Goal: Navigation & Orientation: Find specific page/section

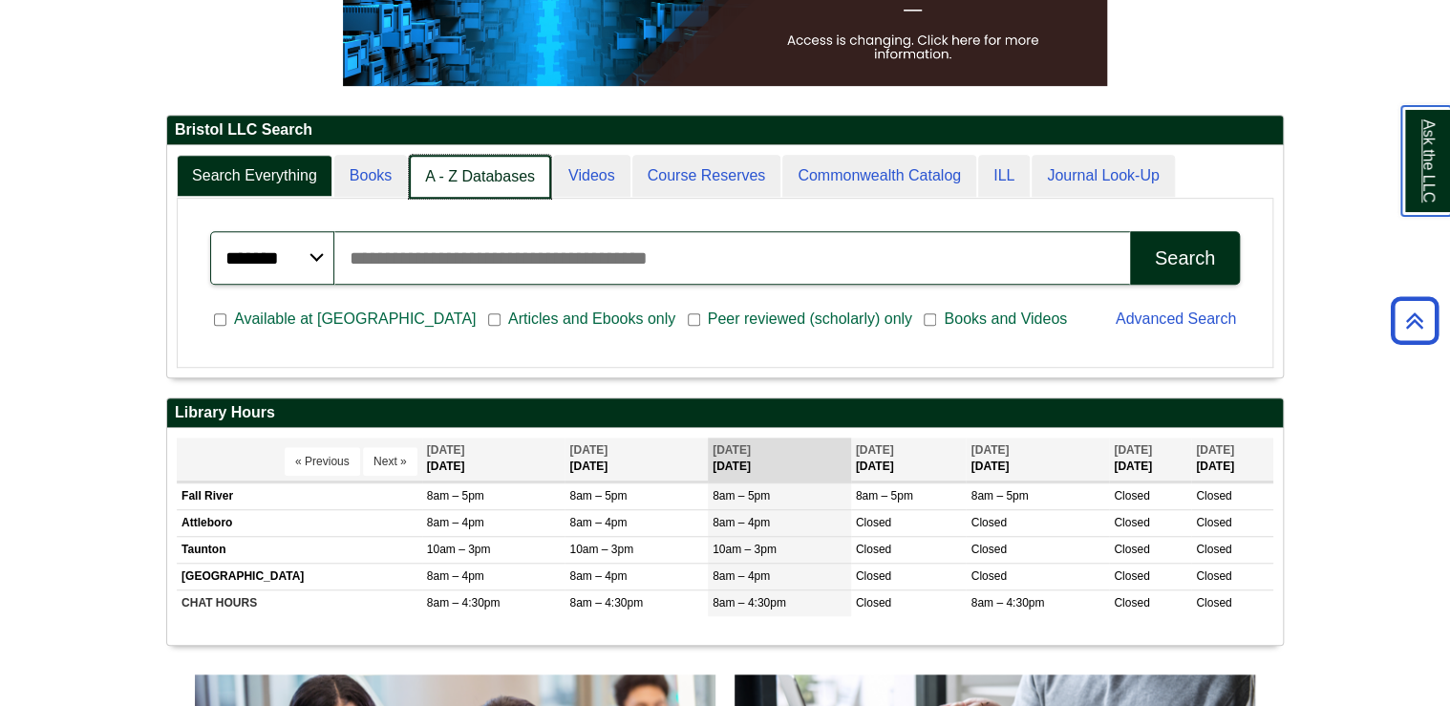
scroll to position [10, 9]
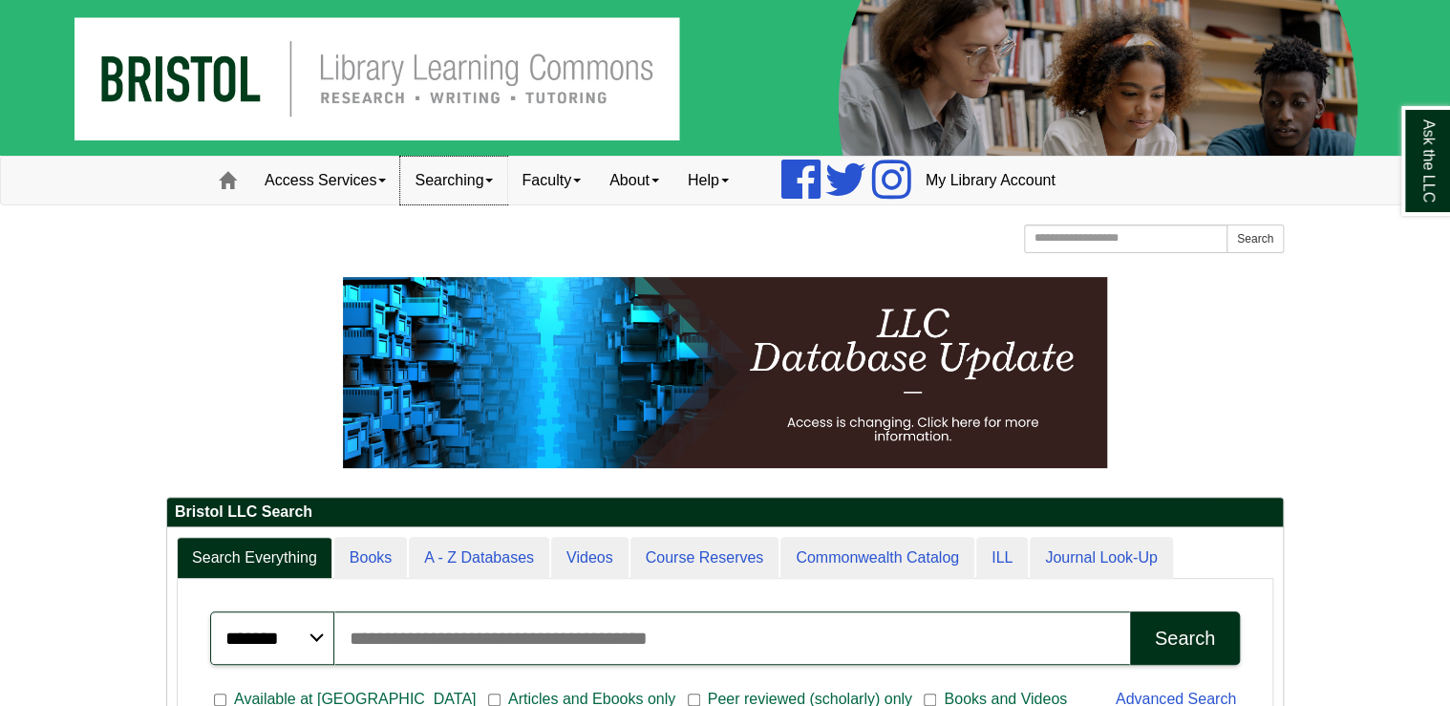
click at [494, 178] on link "Searching" at bounding box center [453, 181] width 107 height 48
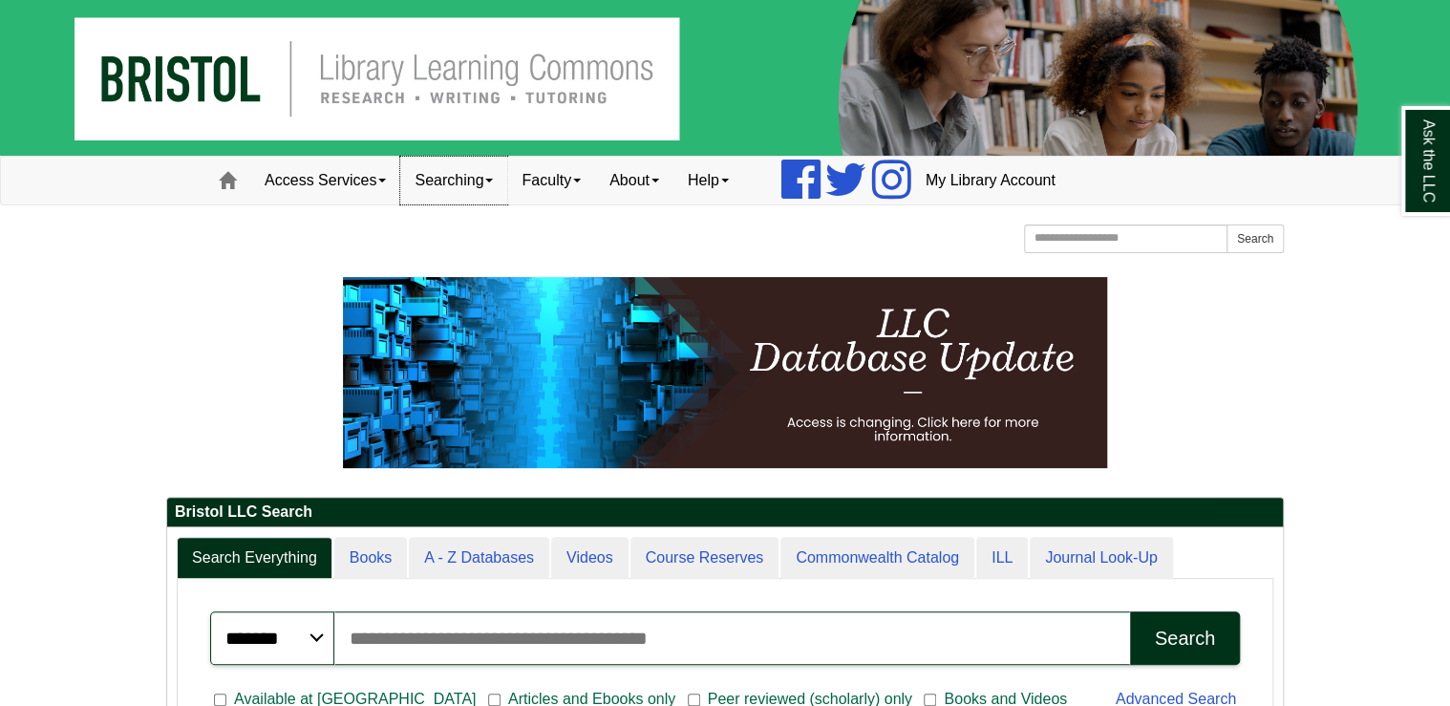
click at [449, 178] on link "Searching" at bounding box center [453, 181] width 107 height 48
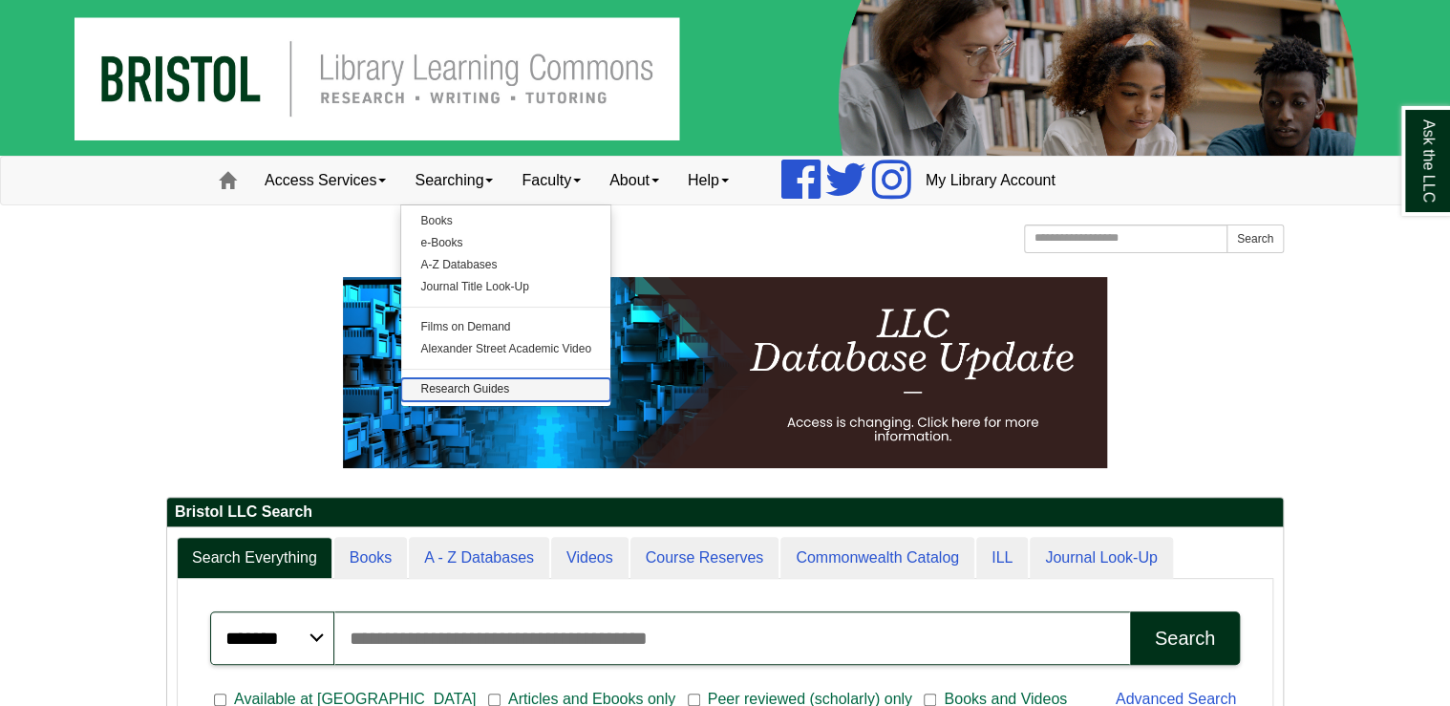
click at [486, 389] on link "Research Guides" at bounding box center [505, 389] width 209 height 22
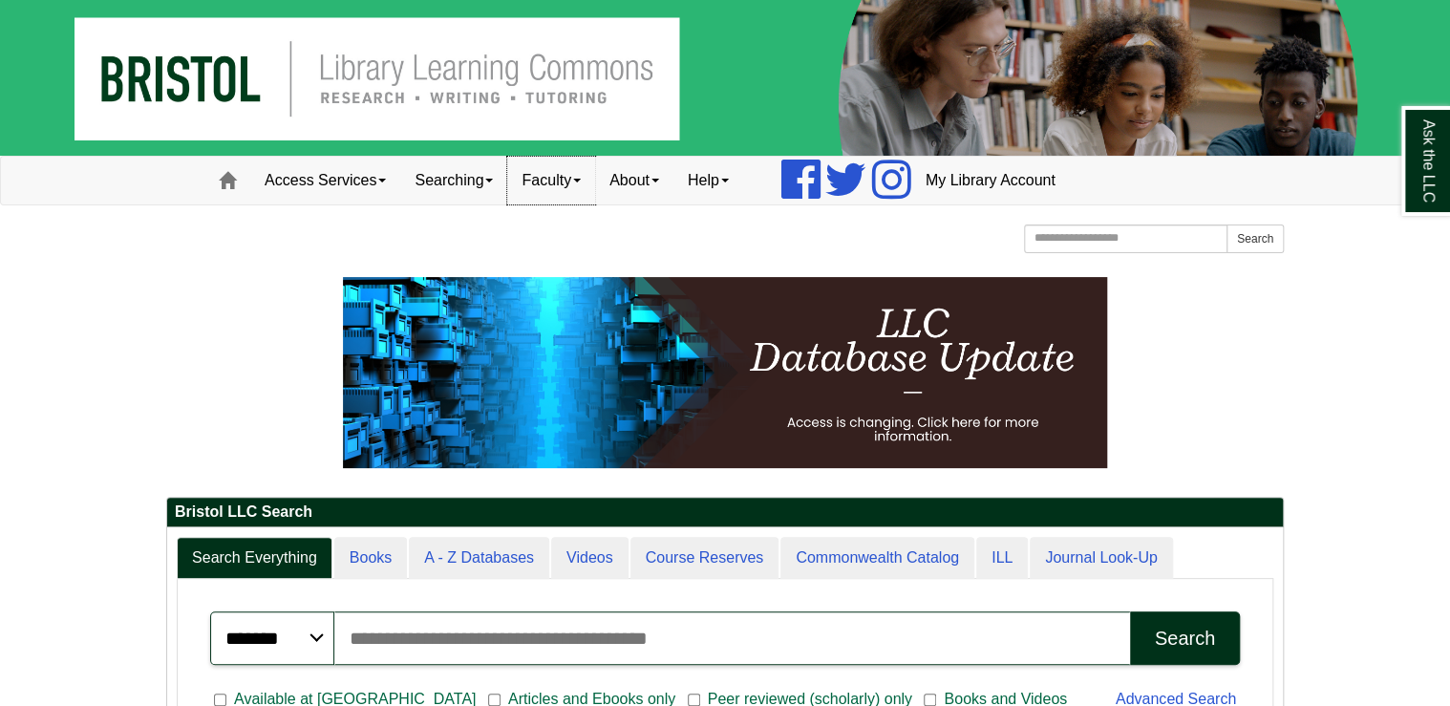
click at [581, 179] on span at bounding box center [577, 181] width 8 height 4
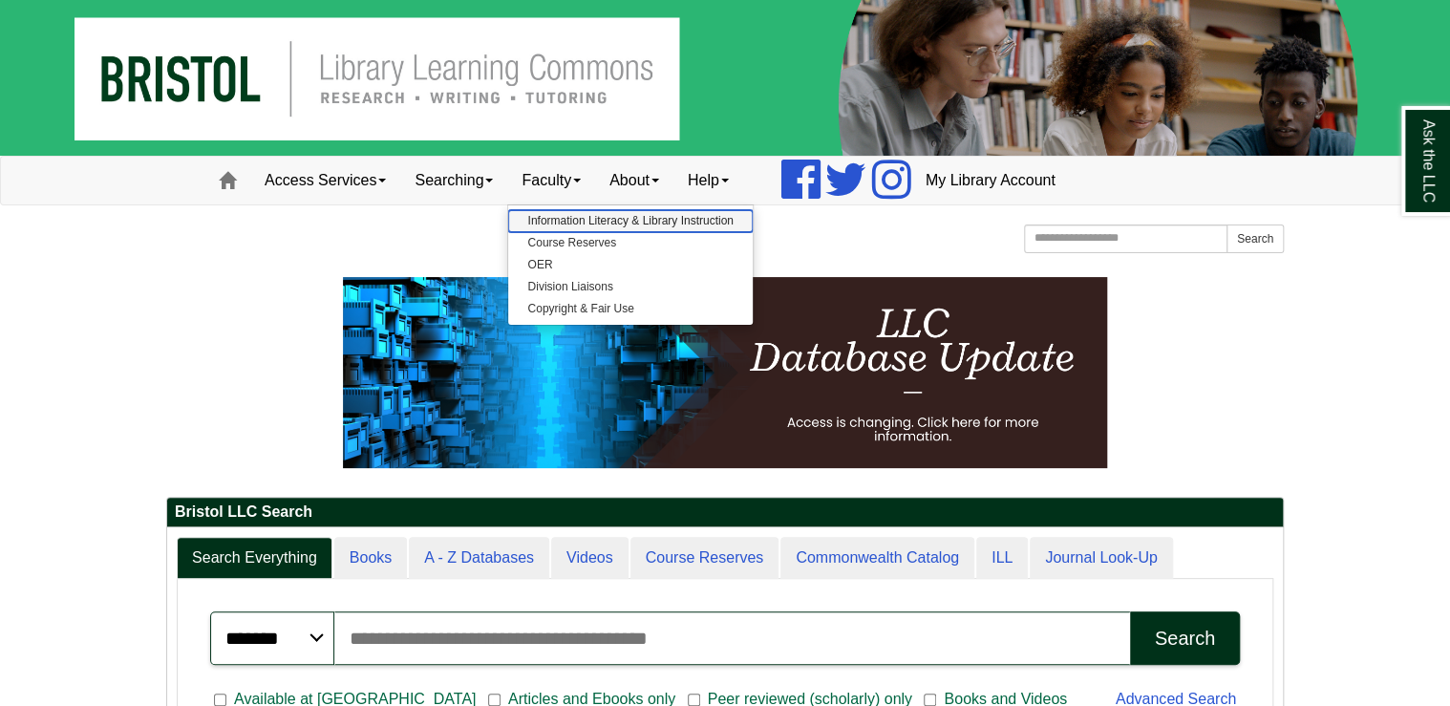
click at [641, 222] on link "Information Literacy & Library Instruction" at bounding box center [630, 221] width 244 height 22
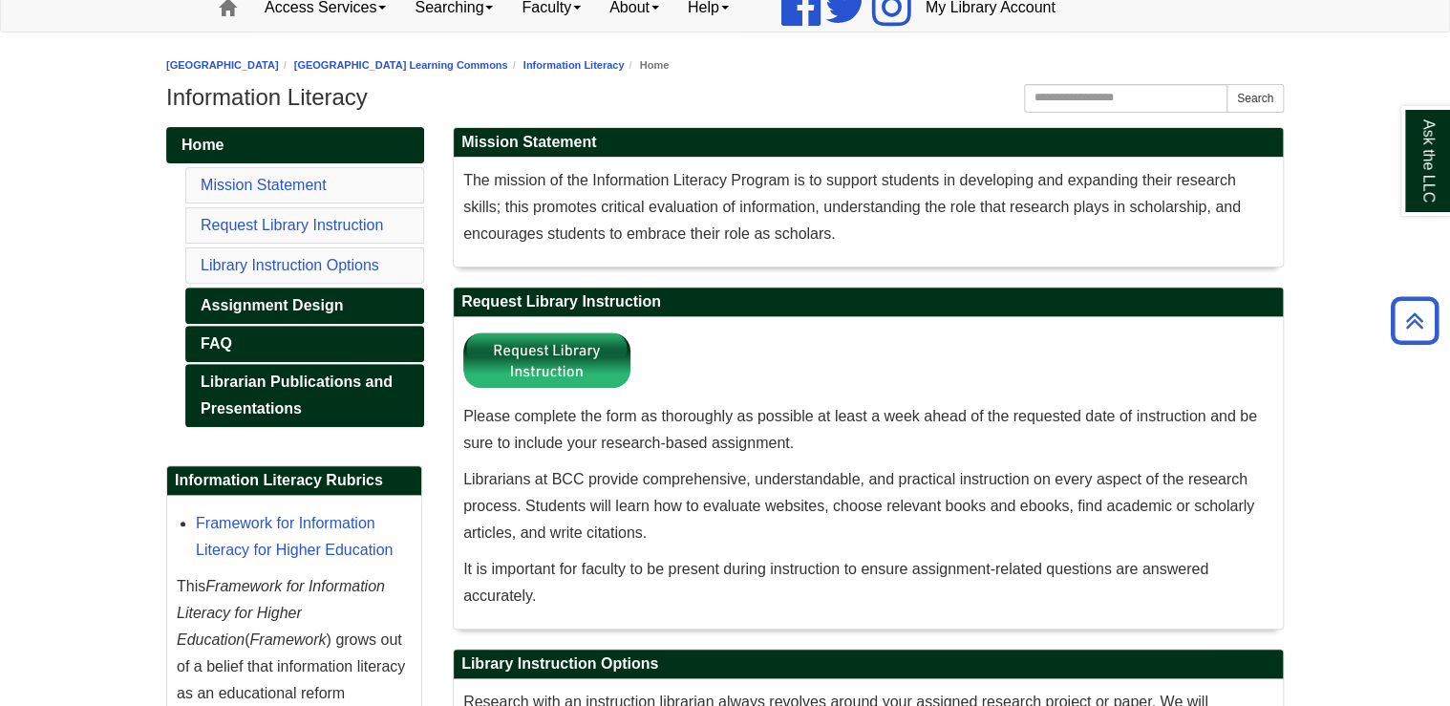
scroll to position [153, 0]
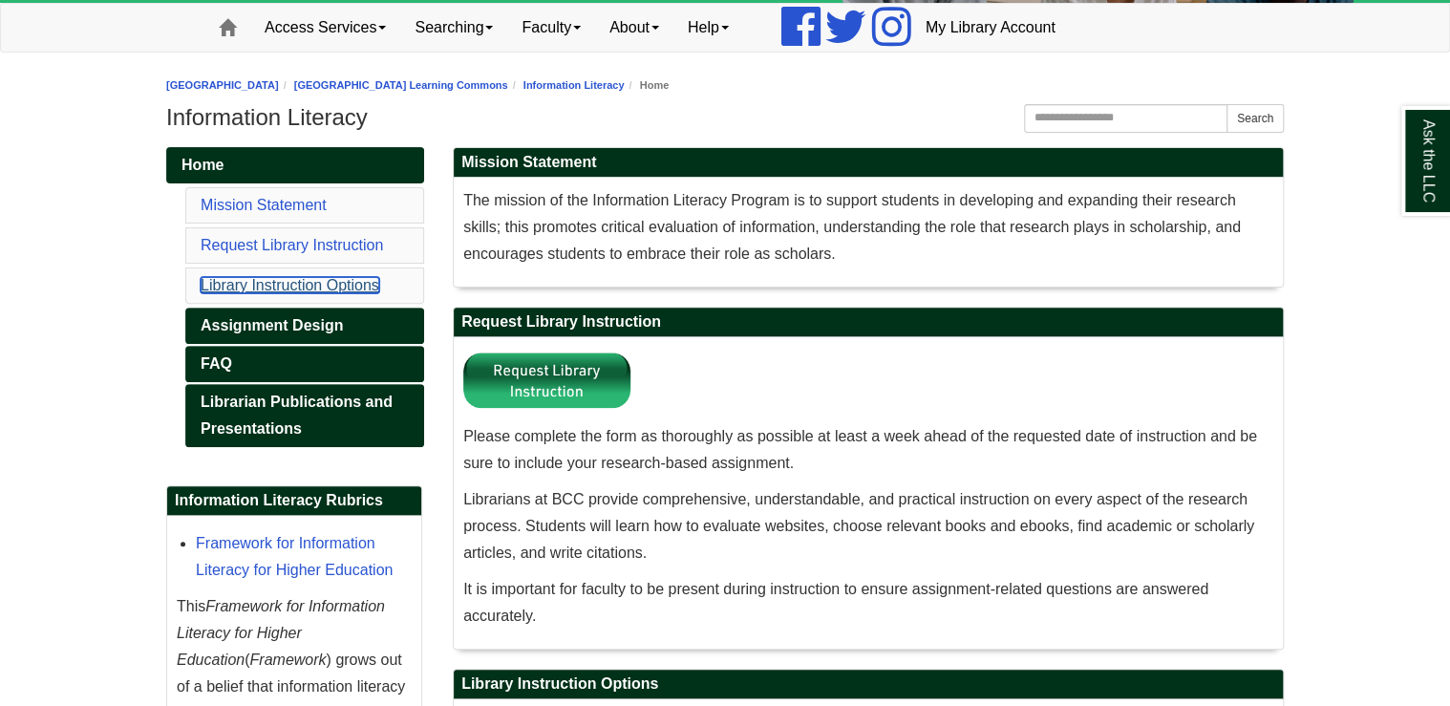
click at [311, 284] on link "Library Instruction Options" at bounding box center [290, 285] width 179 height 16
